Goal: Information Seeking & Learning: Check status

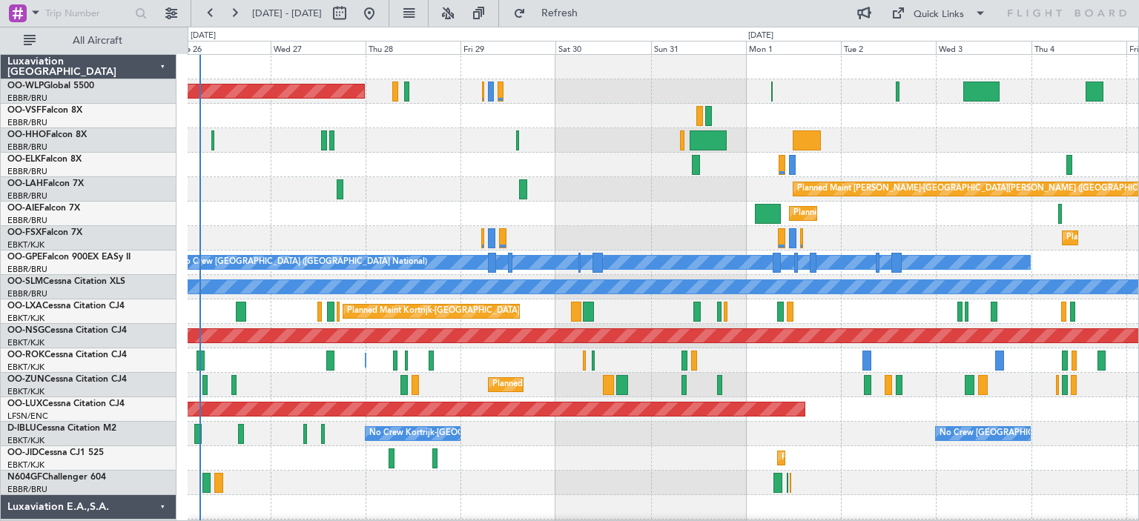
click at [333, 228] on div "Planned Maint Berlin (Brandenburg) Planned Maint Alton-st Louis (St Louis Regl)…" at bounding box center [663, 483] width 950 height 856
click at [460, 14] on button at bounding box center [448, 13] width 24 height 24
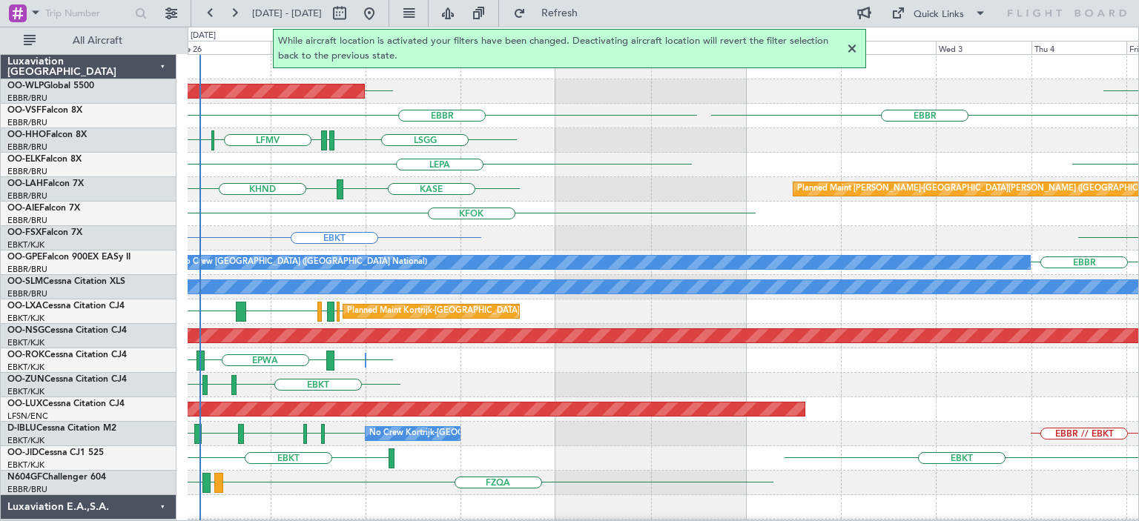
click at [852, 48] on div at bounding box center [852, 49] width 18 height 18
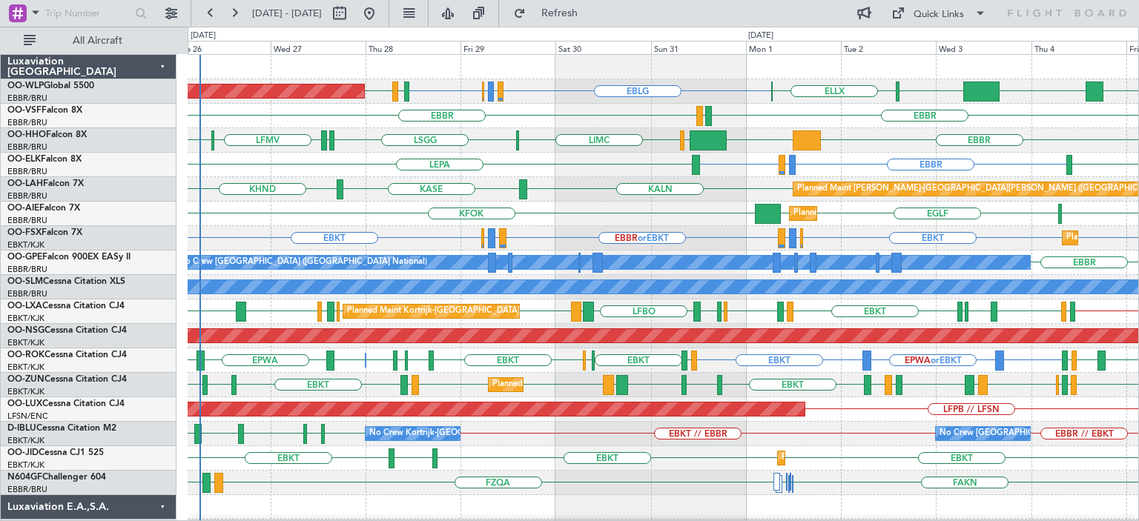
click at [429, 214] on div "KFOK EBBR EGLF EGLF Planned Maint London (Farnborough)" at bounding box center [663, 214] width 950 height 24
